Goal: Navigation & Orientation: Find specific page/section

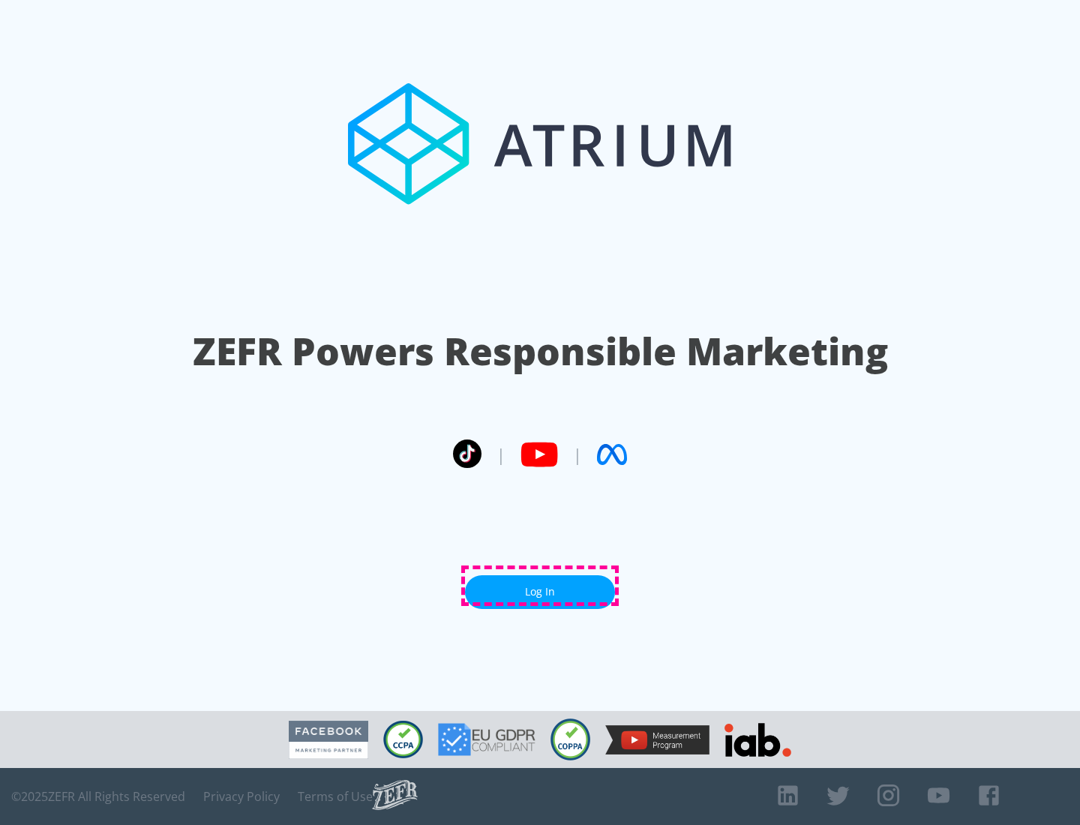
click at [540, 586] on link "Log In" at bounding box center [540, 592] width 150 height 34
